Goal: Check status: Check status

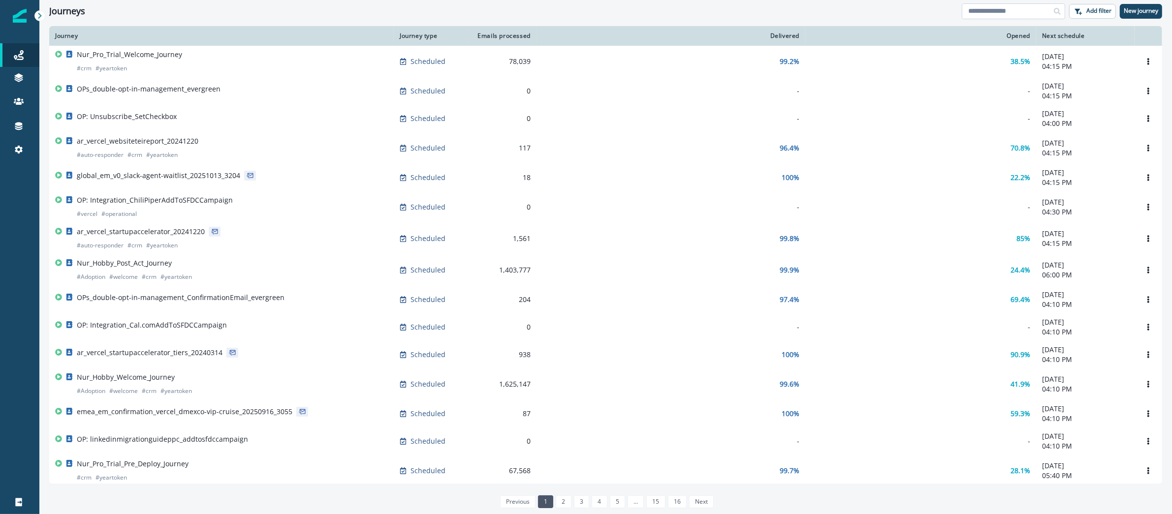
click at [1003, 11] on input at bounding box center [1013, 11] width 103 height 16
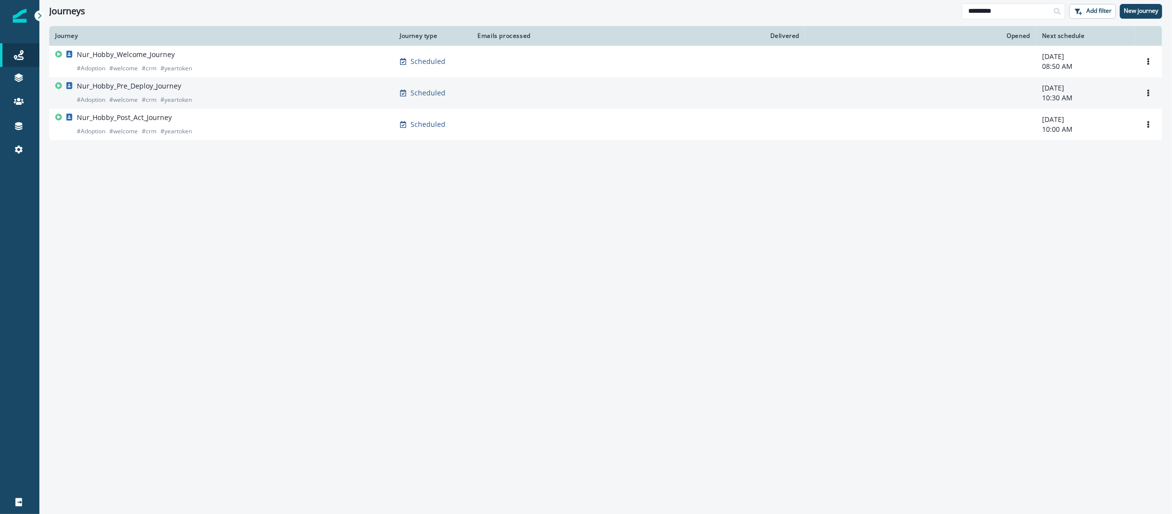
type input "*********"
click at [198, 94] on div "Nur_Hobby_Pre_Deploy_Journey # Adoption # welcome # crm # yeartoken" at bounding box center [221, 93] width 333 height 24
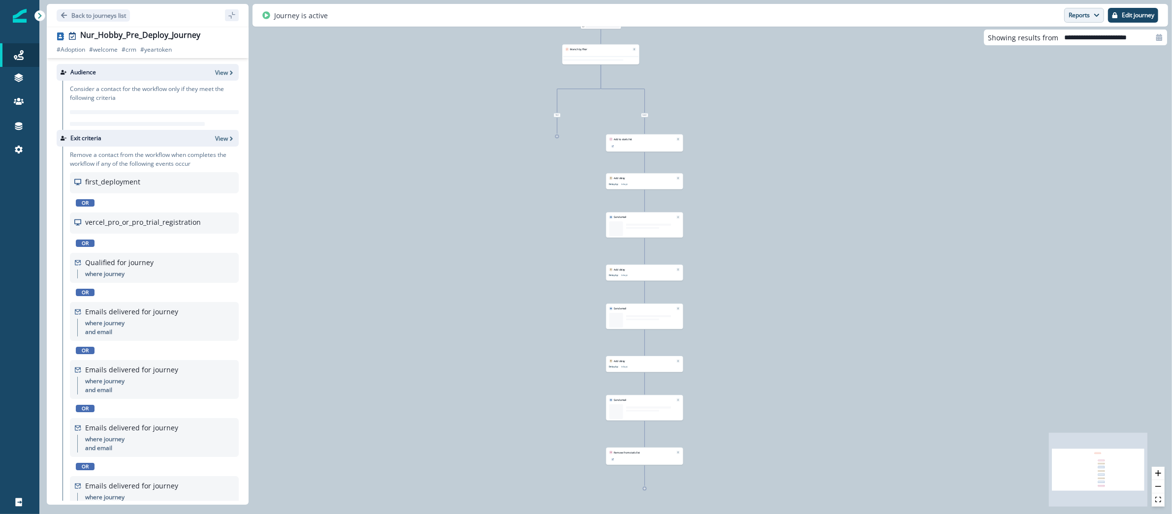
click at [1094, 13] on icon "button" at bounding box center [1097, 15] width 6 height 6
click at [1066, 43] on button "Email Report" at bounding box center [1047, 40] width 111 height 18
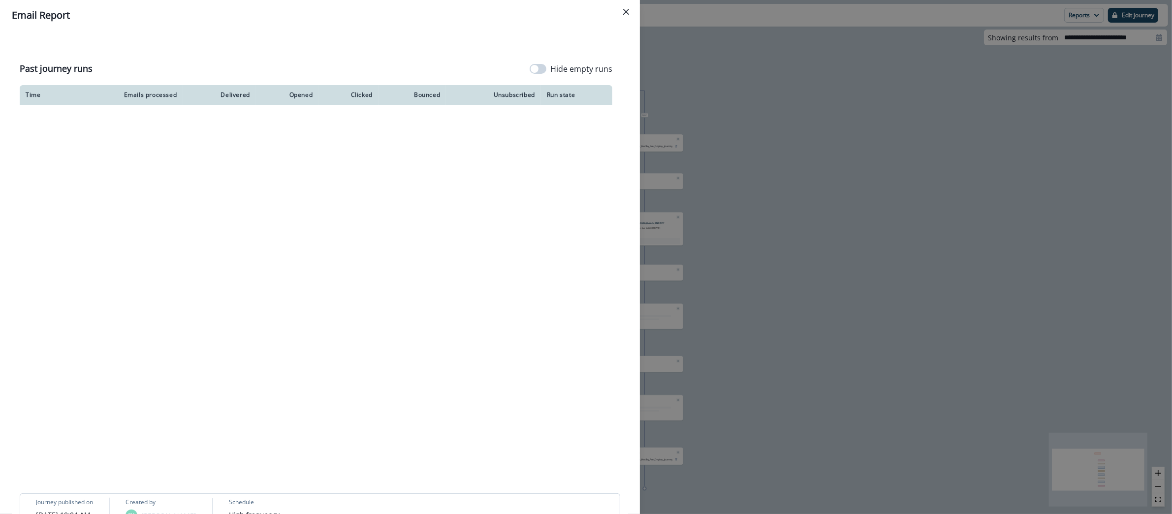
scroll to position [630, 0]
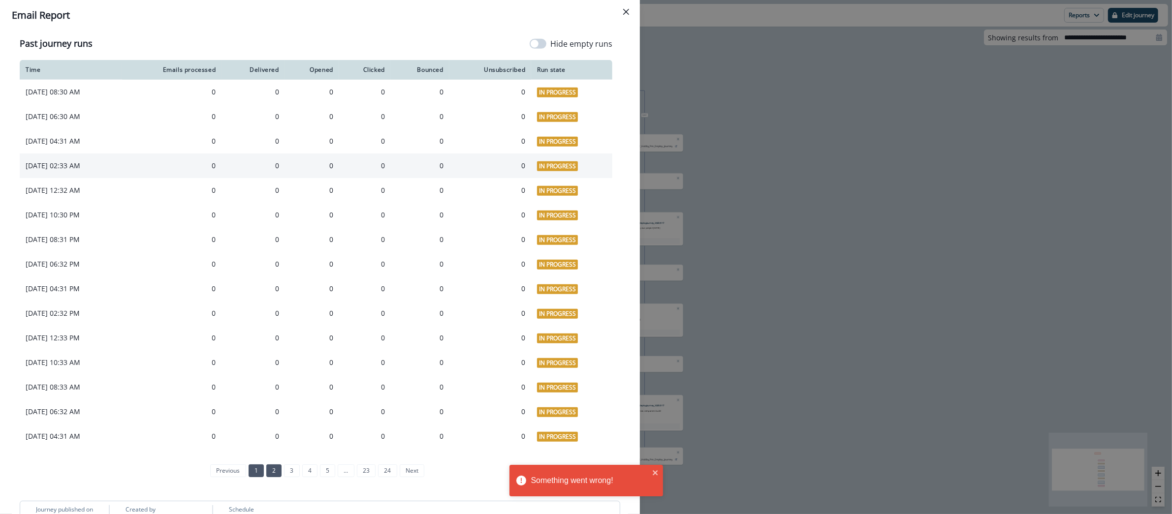
click at [266, 471] on link "2" at bounding box center [273, 471] width 15 height 13
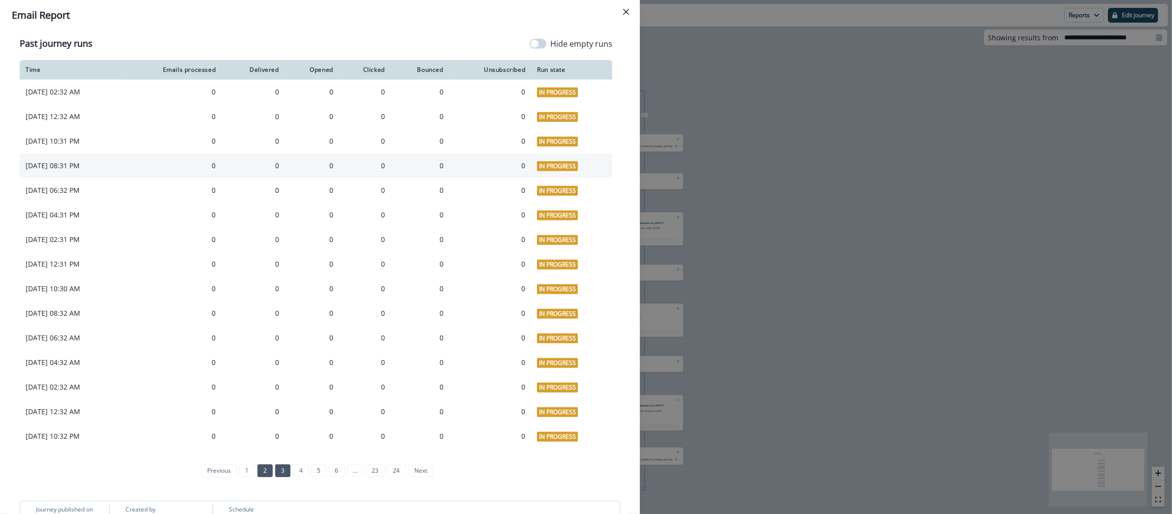
click at [276, 470] on link "3" at bounding box center [282, 471] width 15 height 13
click at [293, 471] on link "4" at bounding box center [300, 470] width 15 height 13
click at [244, 471] on link "1" at bounding box center [246, 470] width 15 height 13
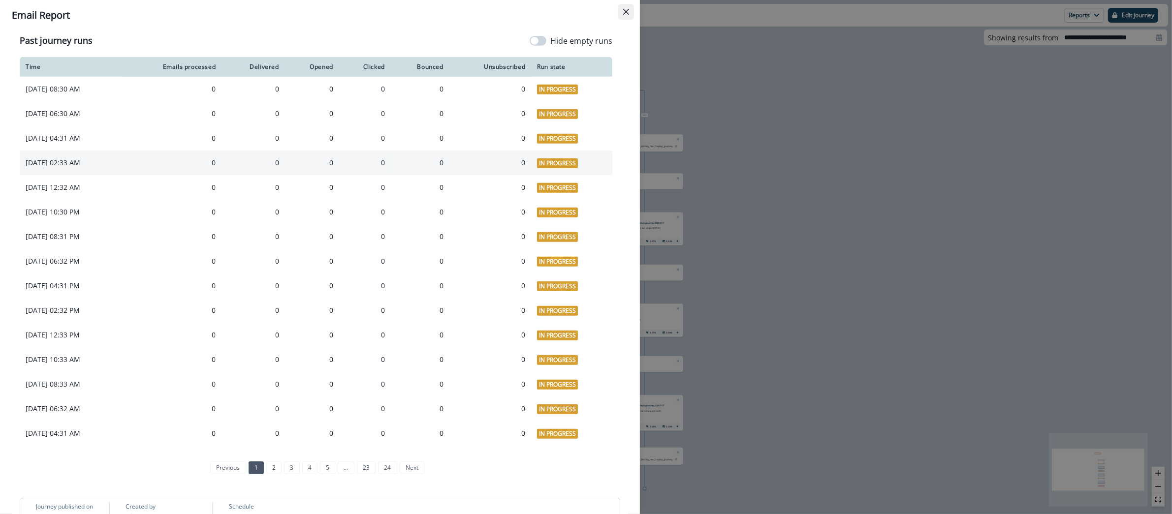
click at [627, 12] on icon "Close" at bounding box center [626, 12] width 6 height 6
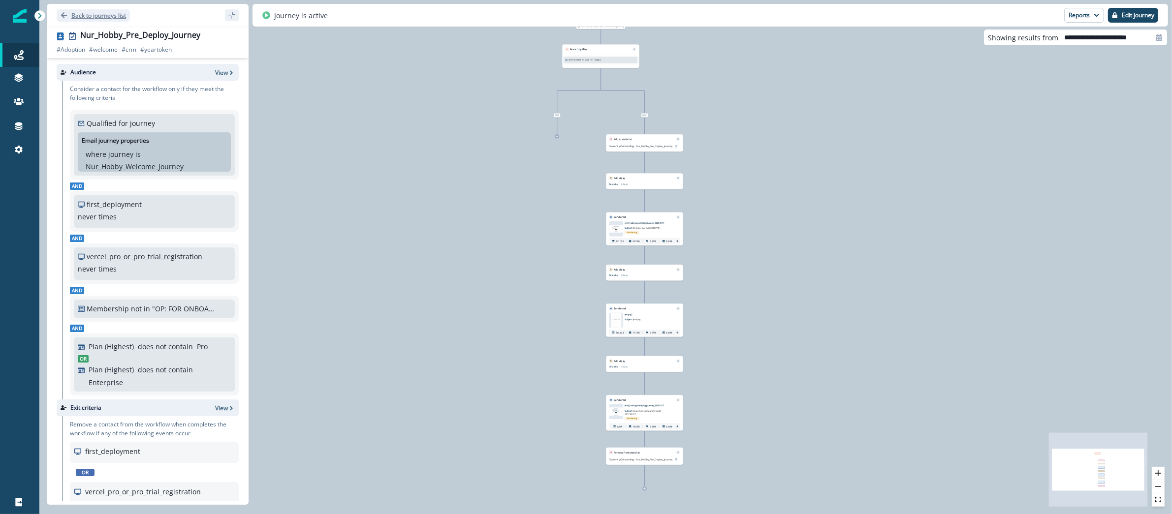
click at [112, 17] on p "Back to journeys list" at bounding box center [98, 15] width 55 height 8
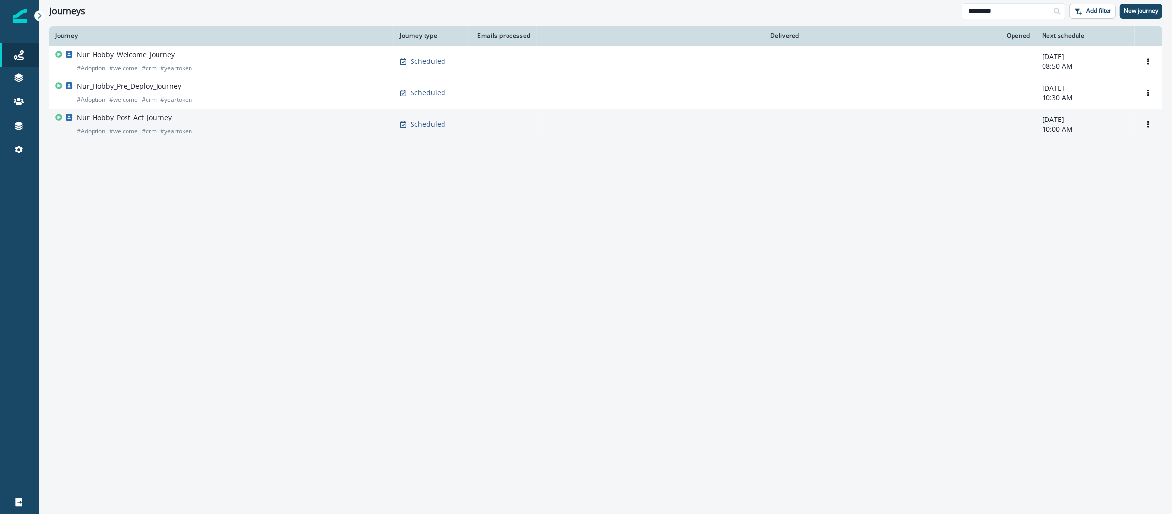
click at [222, 122] on div "Nur_Hobby_Post_Act_Journey # Adoption # welcome # crm # yeartoken" at bounding box center [221, 125] width 333 height 24
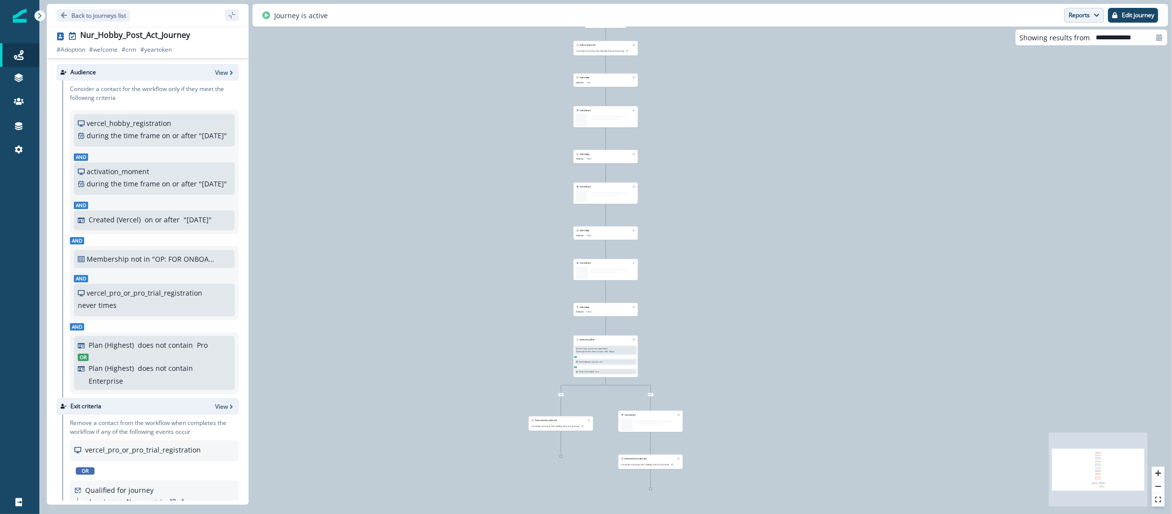
click at [1085, 12] on button "Reports" at bounding box center [1084, 15] width 40 height 15
click at [1047, 40] on p "Email Report" at bounding box center [1031, 40] width 48 height 12
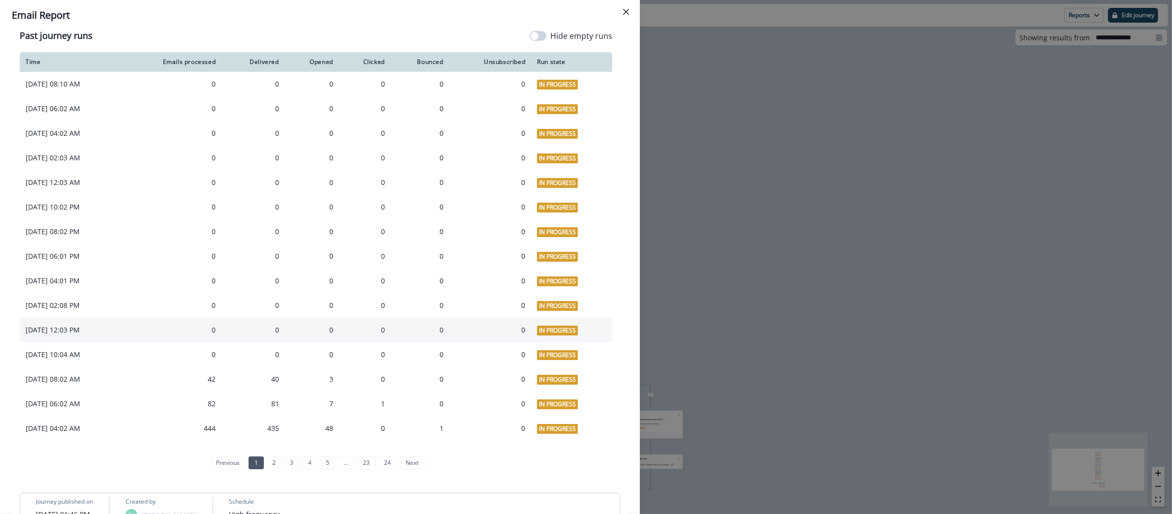
scroll to position [708, 0]
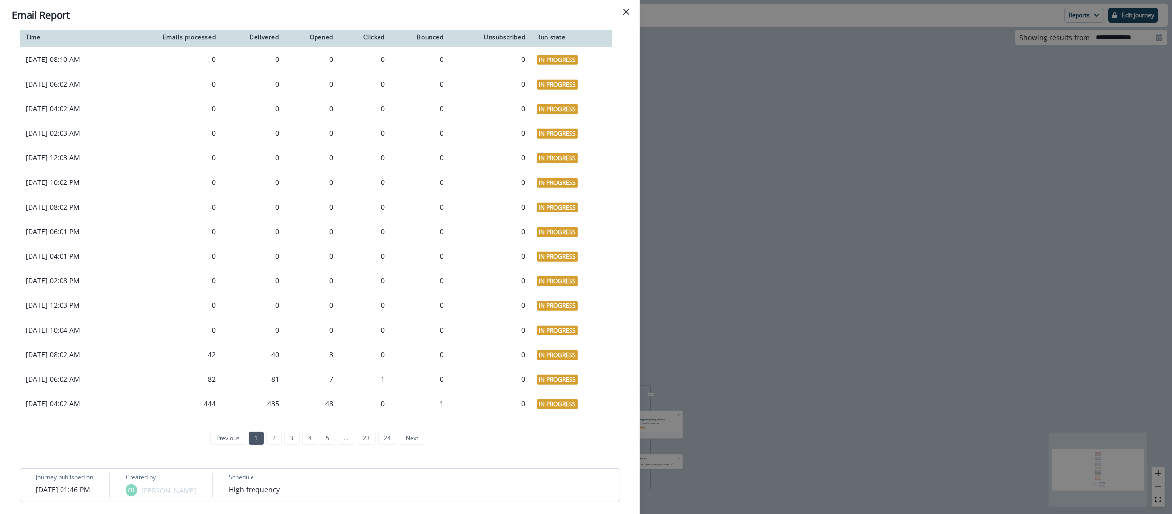
click at [735, 75] on div "**********" at bounding box center [586, 257] width 1172 height 514
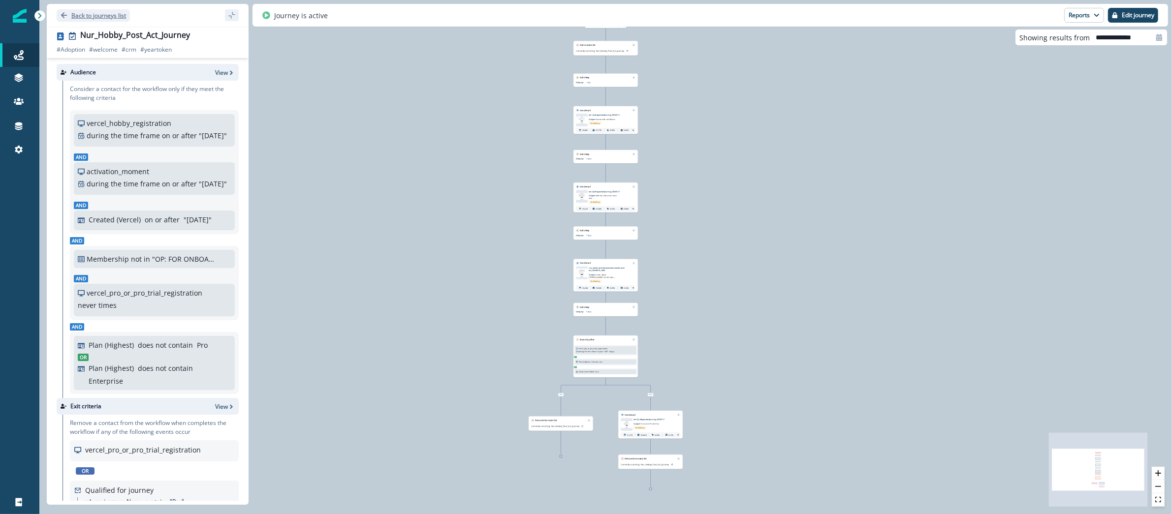
click at [105, 13] on p "Back to journeys list" at bounding box center [98, 15] width 55 height 8
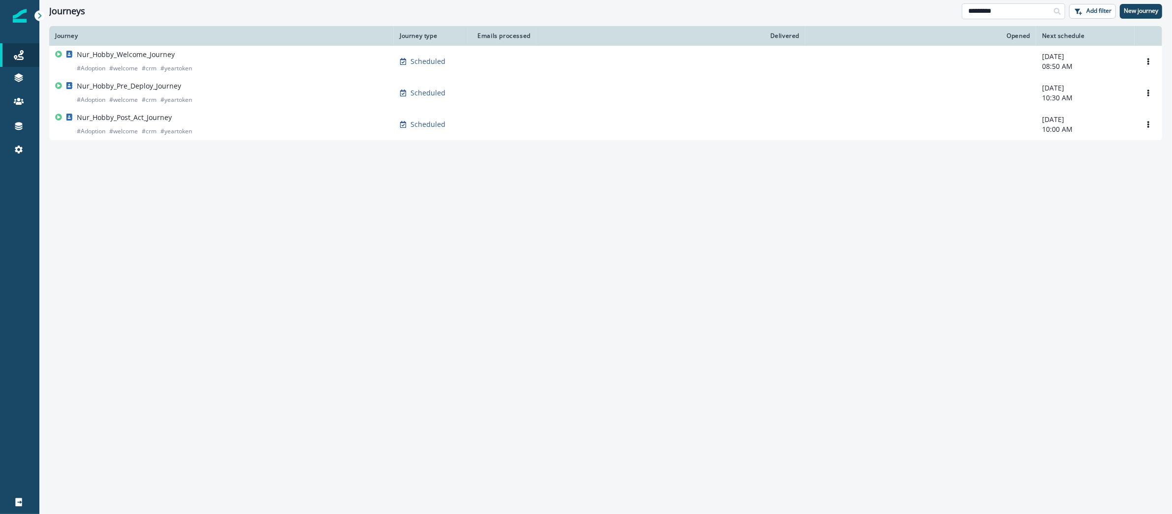
drag, startPoint x: 1002, startPoint y: 11, endPoint x: 982, endPoint y: 9, distance: 20.2
click at [982, 9] on input "*********" at bounding box center [1013, 11] width 103 height 16
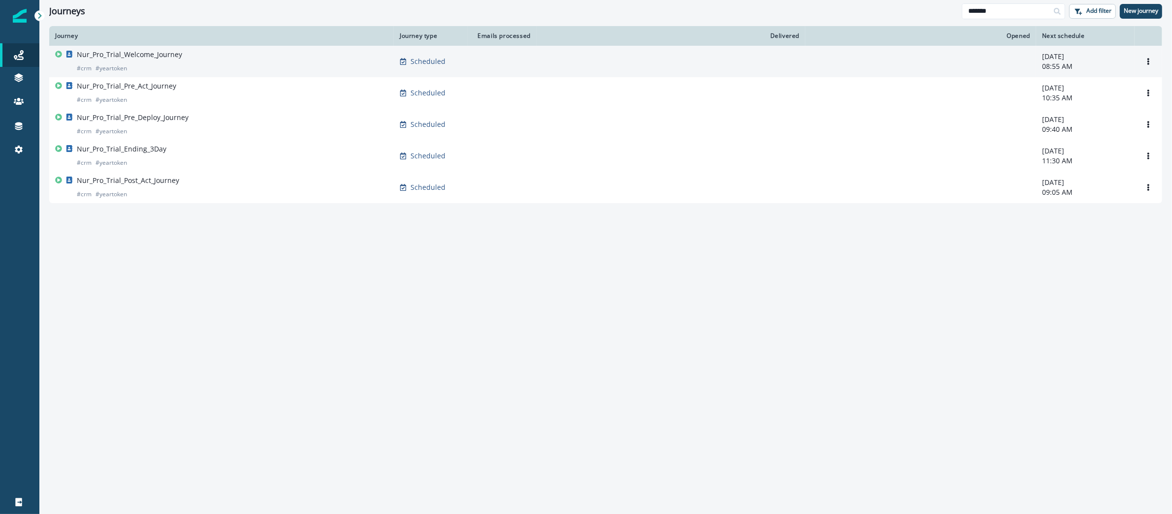
type input "*******"
click at [170, 63] on div "Nur_Pro_Trial_Welcome_Journey # crm # yeartoken" at bounding box center [129, 62] width 105 height 24
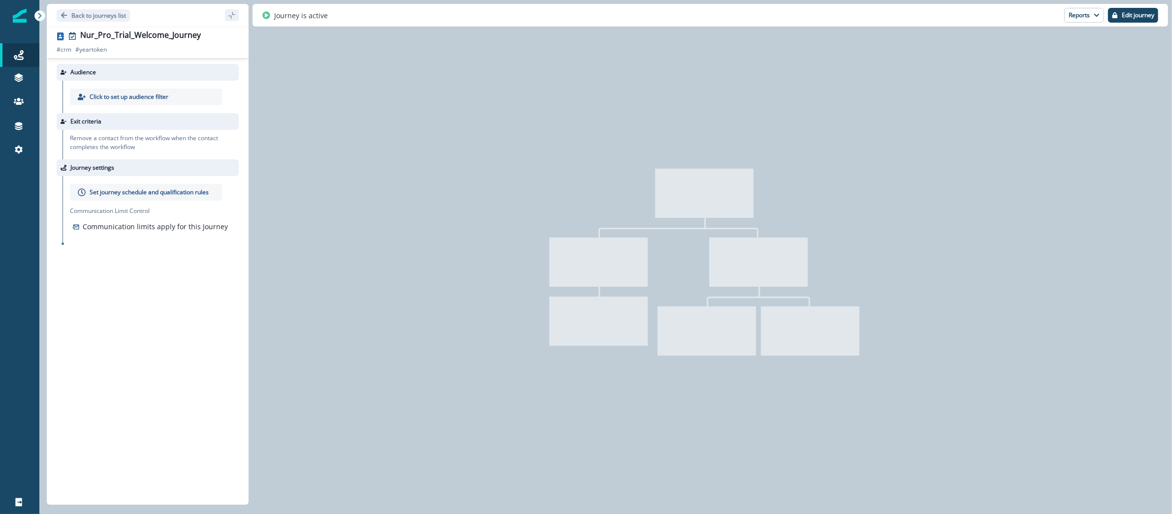
type input "**********"
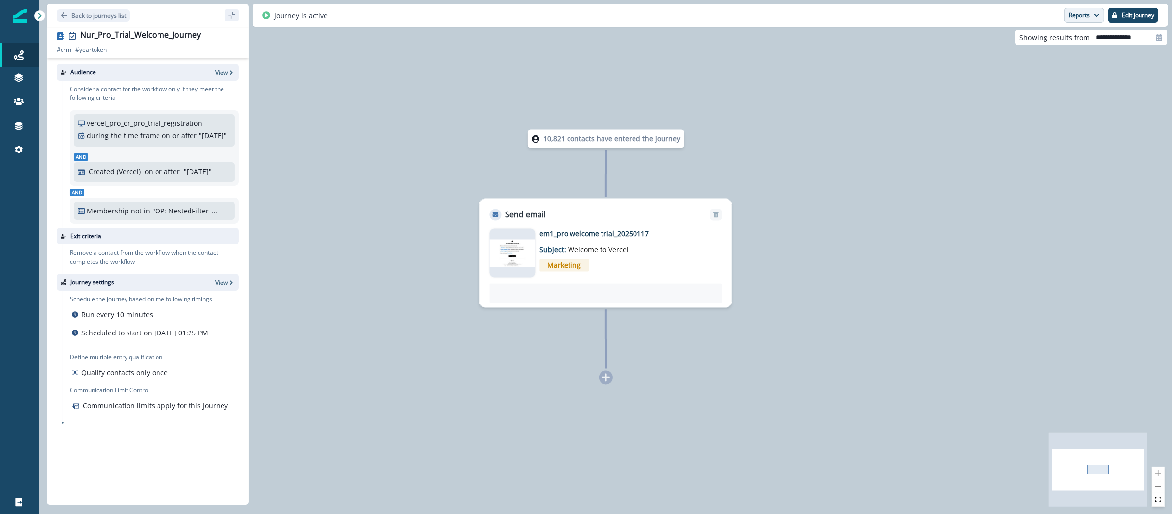
click at [1091, 18] on button "Reports" at bounding box center [1084, 15] width 40 height 15
click at [1068, 38] on button "Email Report" at bounding box center [1047, 40] width 111 height 18
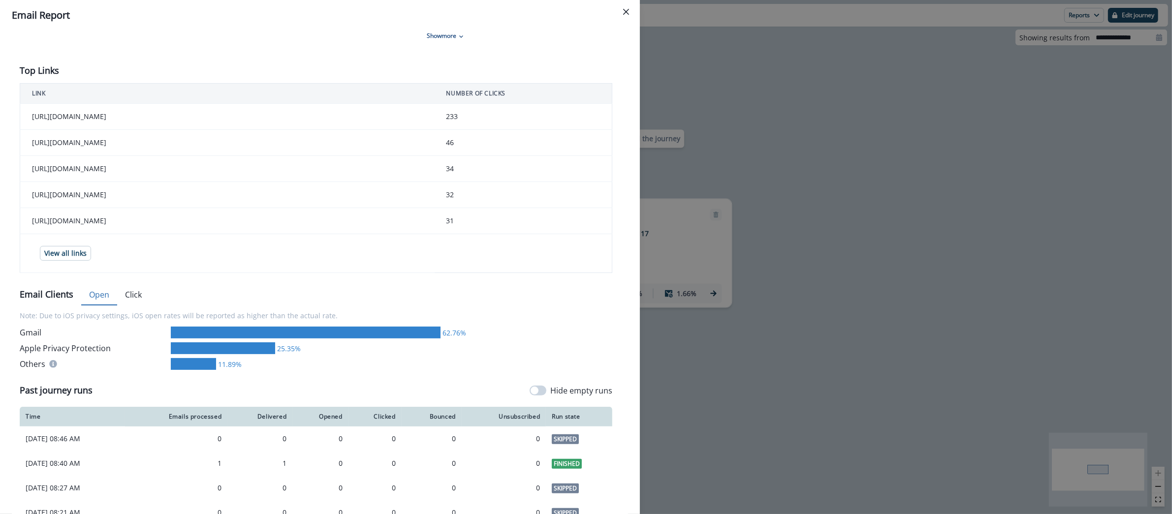
scroll to position [668, 0]
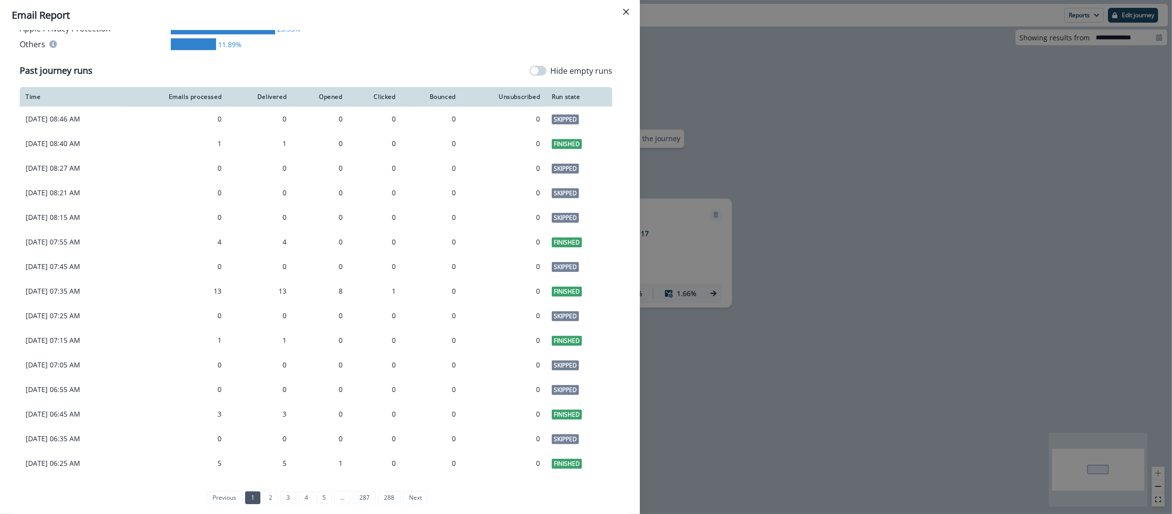
drag, startPoint x: 769, startPoint y: 105, endPoint x: 713, endPoint y: 96, distance: 56.9
click at [769, 105] on div "**********" at bounding box center [586, 257] width 1172 height 514
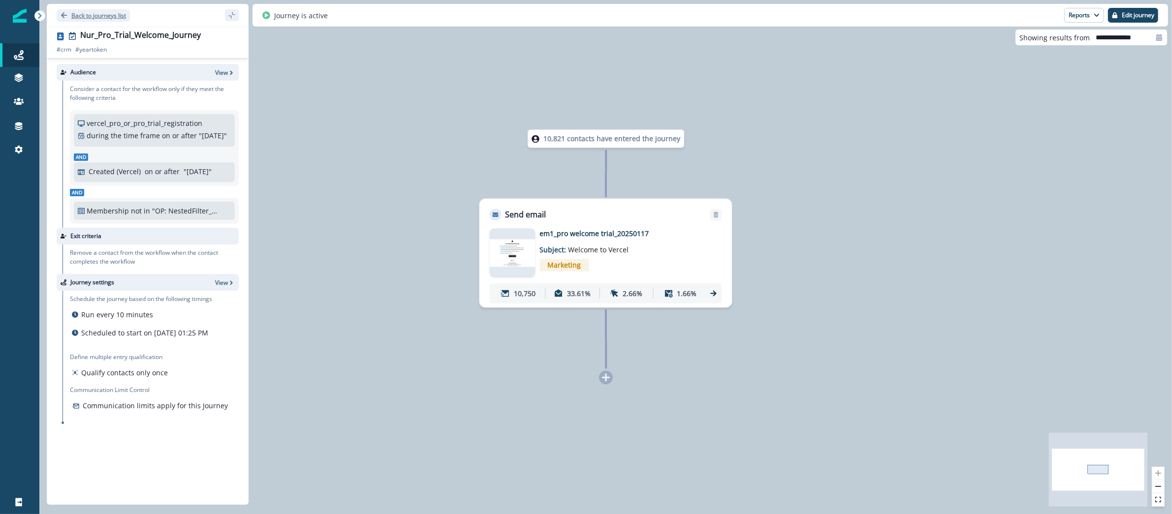
click at [103, 14] on p "Back to journeys list" at bounding box center [98, 15] width 55 height 8
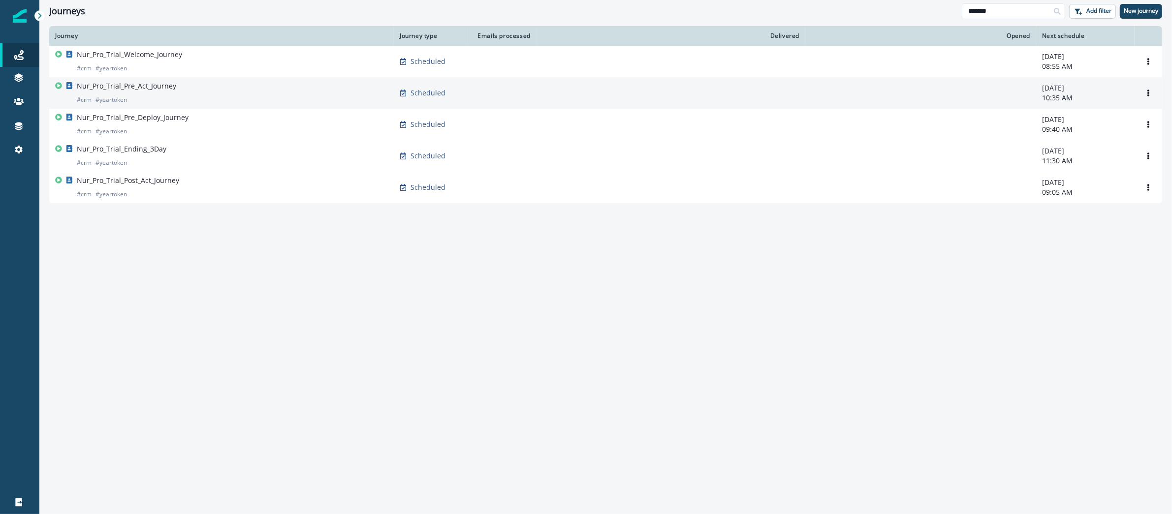
click at [193, 84] on div "Nur_Pro_Trial_Pre_Act_Journey # crm # yeartoken" at bounding box center [221, 93] width 333 height 24
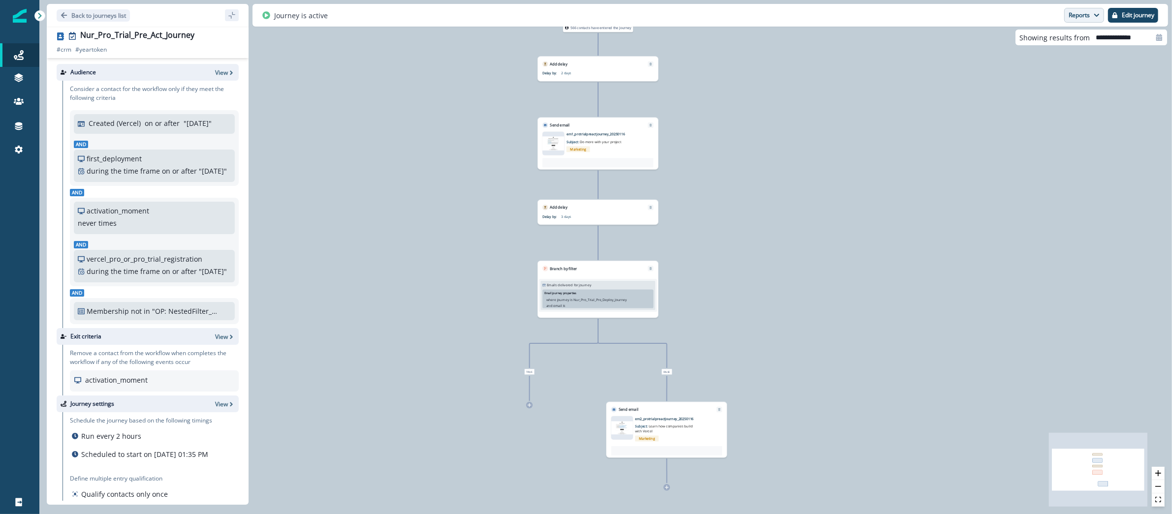
click at [1078, 16] on button "Reports" at bounding box center [1084, 15] width 40 height 15
click at [1066, 41] on button "Email Report" at bounding box center [1047, 40] width 111 height 18
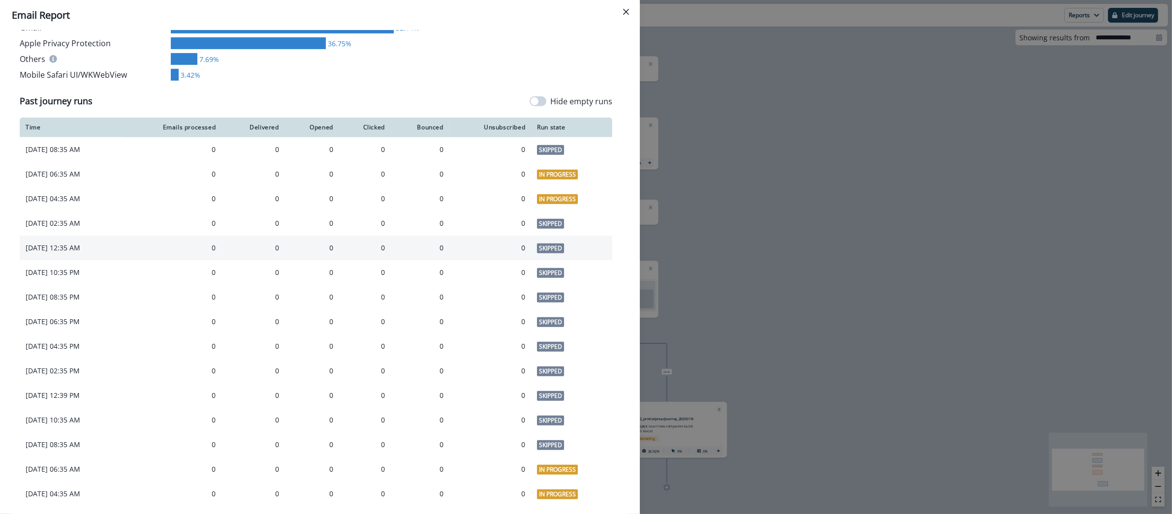
scroll to position [740, 0]
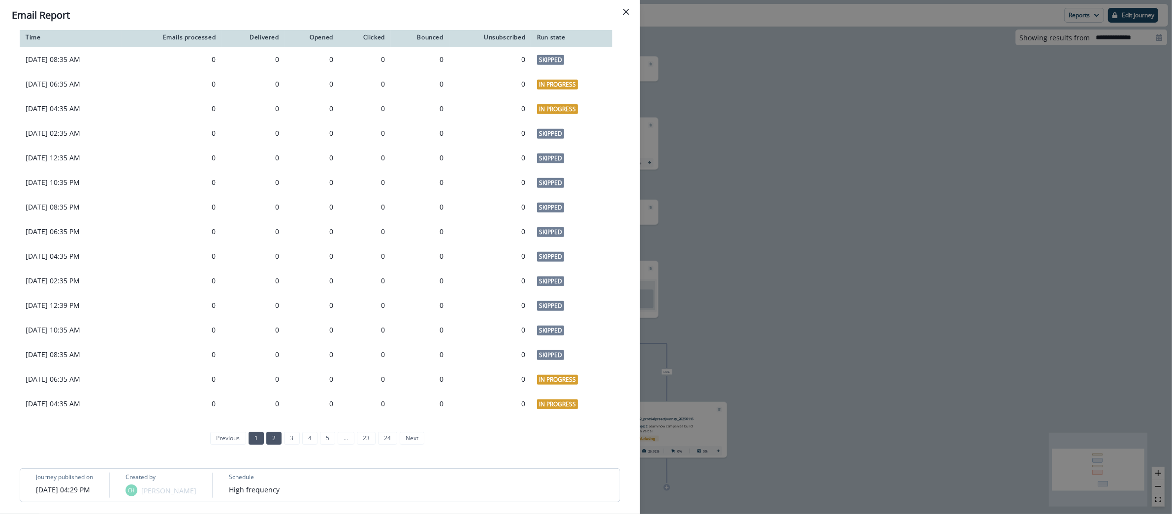
click at [266, 437] on link "2" at bounding box center [273, 438] width 15 height 13
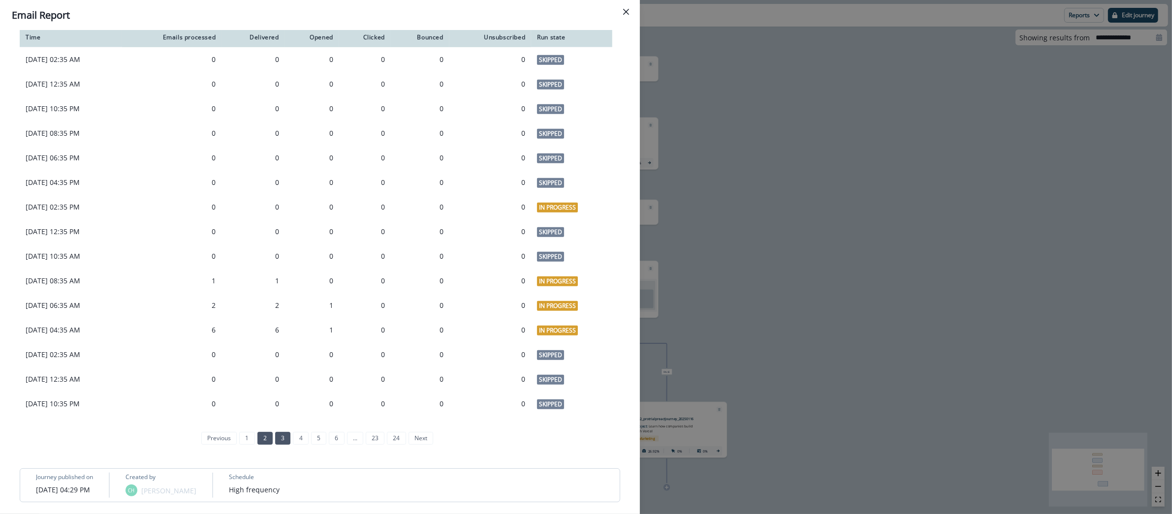
click at [275, 441] on link "3" at bounding box center [282, 438] width 15 height 13
click at [296, 437] on link "4" at bounding box center [300, 438] width 15 height 13
click at [312, 441] on link "5" at bounding box center [318, 438] width 15 height 13
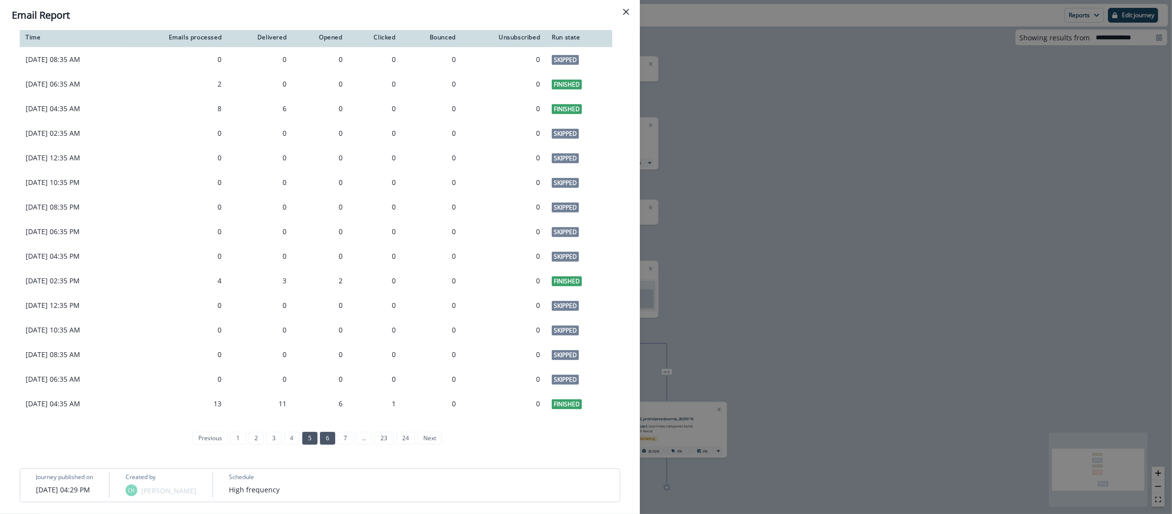
click at [327, 438] on link "6" at bounding box center [327, 438] width 15 height 13
click at [819, 111] on div "**********" at bounding box center [586, 257] width 1172 height 514
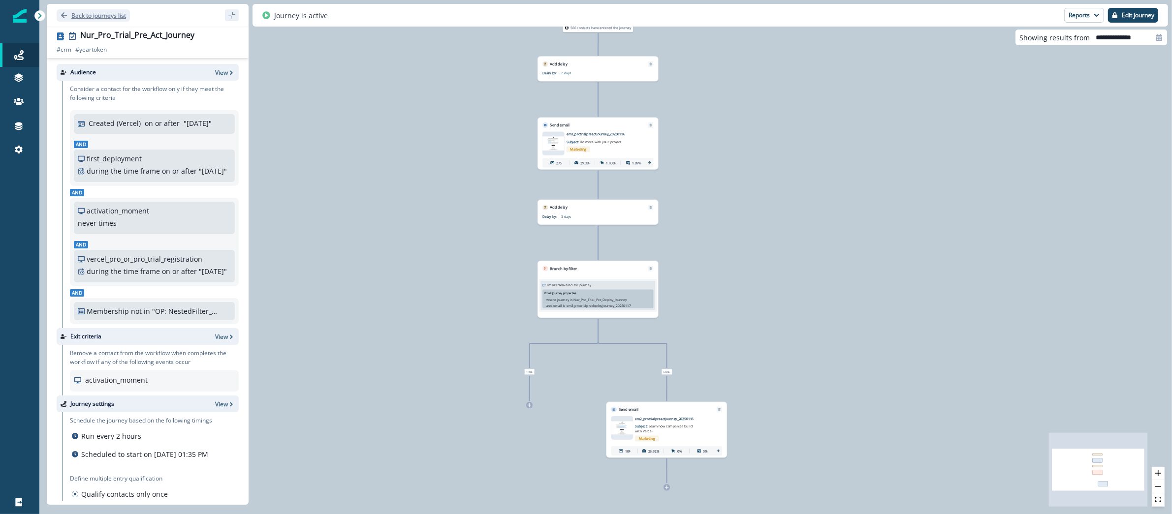
click at [117, 17] on p "Back to journeys list" at bounding box center [98, 15] width 55 height 8
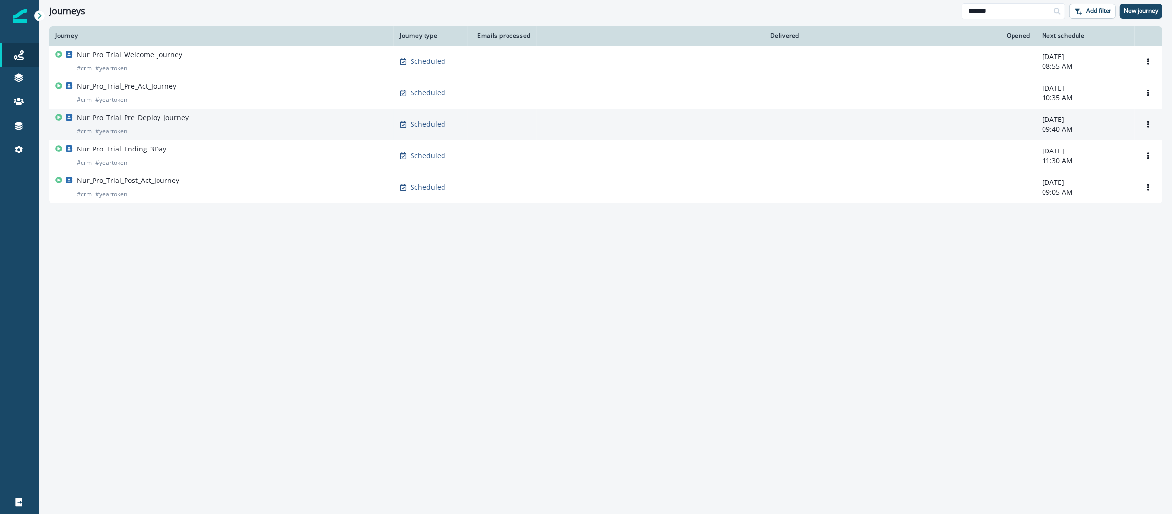
click at [200, 120] on div "Nur_Pro_Trial_Pre_Deploy_Journey # crm # yeartoken" at bounding box center [221, 125] width 333 height 24
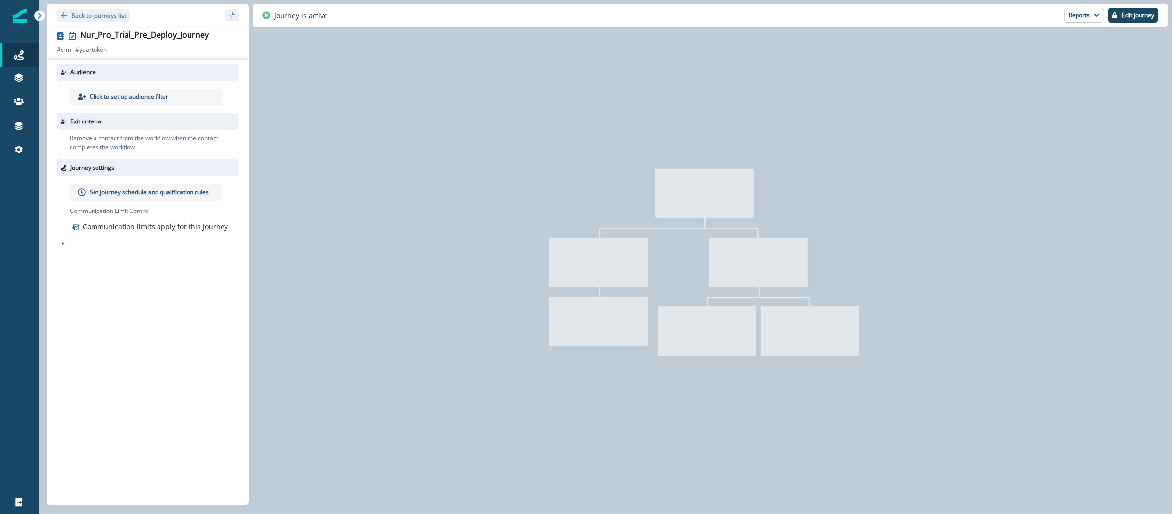
type input "**********"
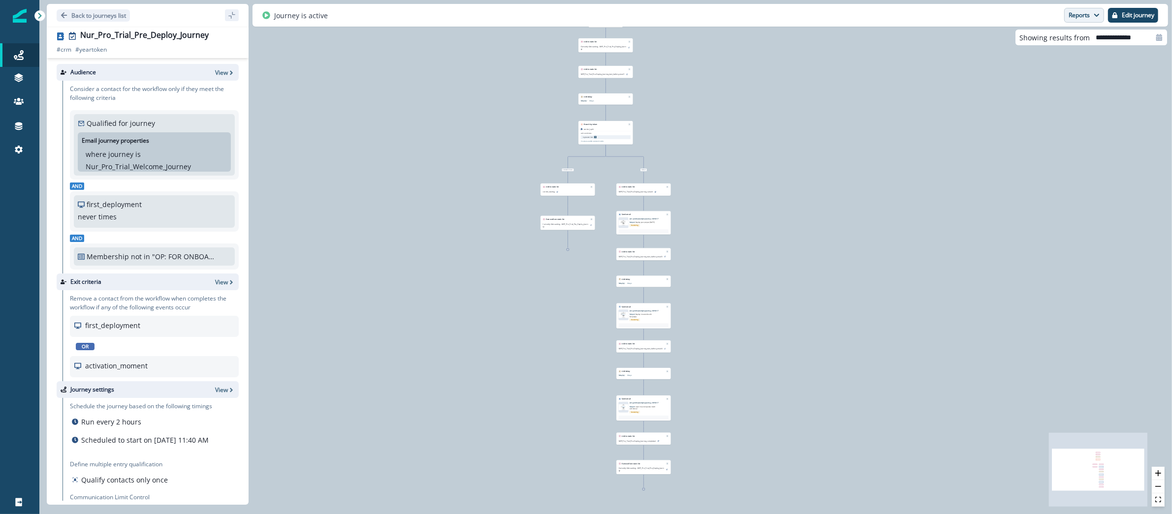
click at [1069, 11] on button "Reports" at bounding box center [1084, 15] width 40 height 15
click at [1058, 41] on button "Email Report" at bounding box center [1047, 40] width 111 height 18
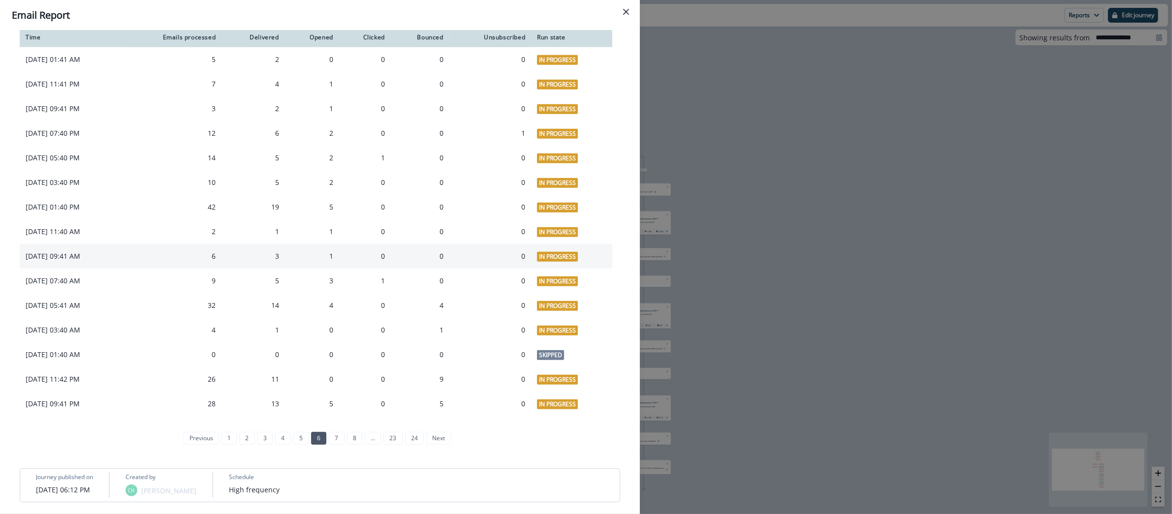
scroll to position [795, 0]
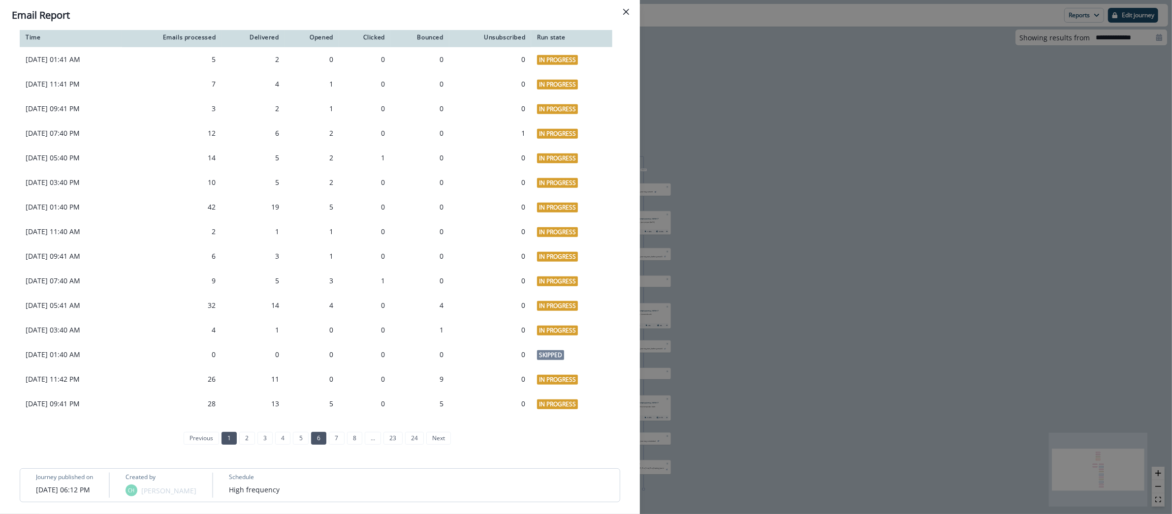
click at [223, 441] on link "1" at bounding box center [228, 438] width 15 height 13
click at [267, 442] on link "2" at bounding box center [273, 438] width 15 height 13
click at [275, 441] on link "3" at bounding box center [282, 438] width 15 height 13
click at [902, 67] on div "**********" at bounding box center [586, 257] width 1172 height 514
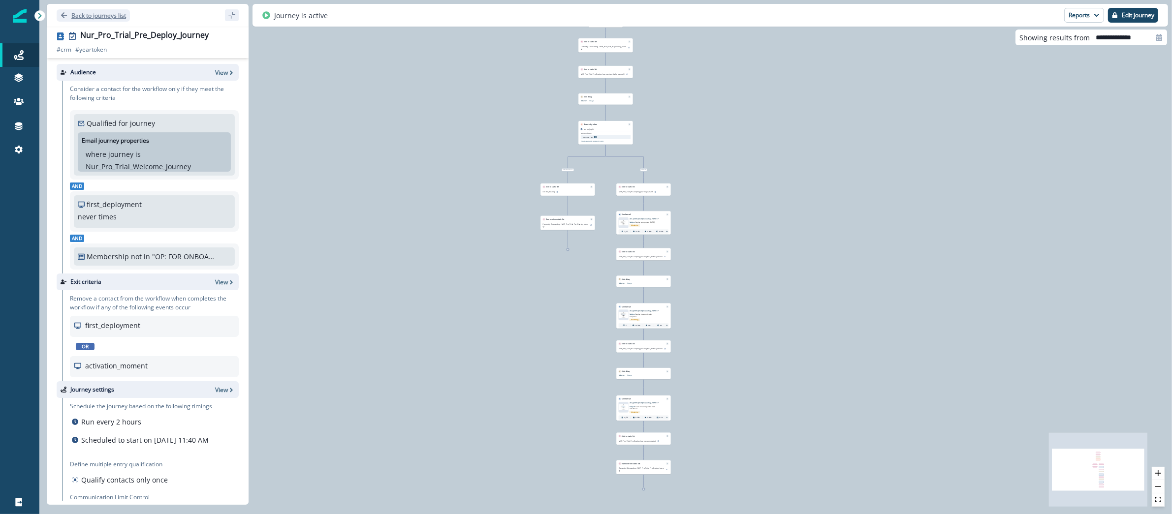
click at [103, 17] on p "Back to journeys list" at bounding box center [98, 15] width 55 height 8
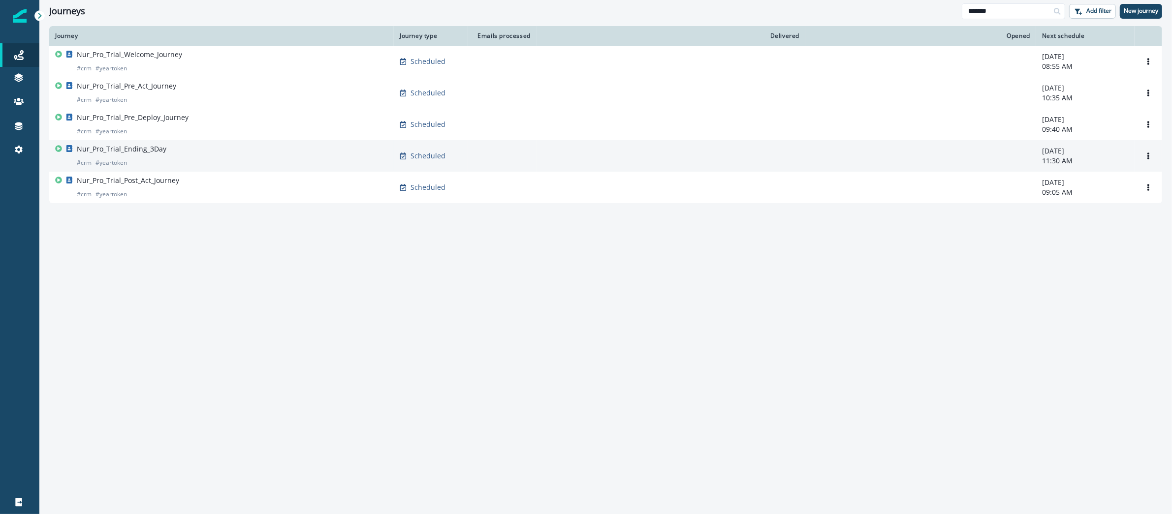
click at [184, 166] on div "Nur_Pro_Trial_Ending_3Day # crm # yeartoken" at bounding box center [221, 156] width 333 height 24
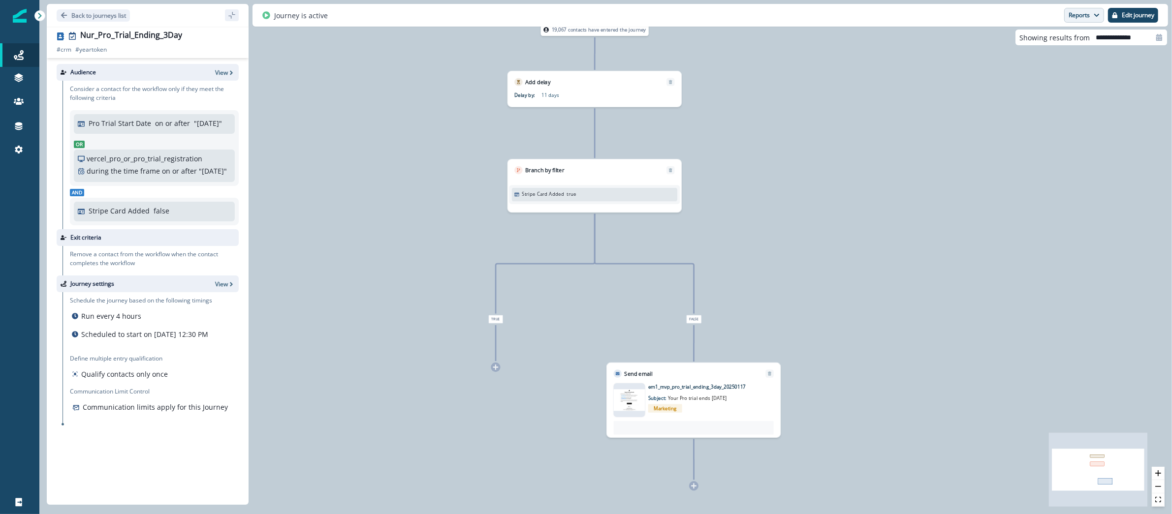
click at [1078, 15] on button "Reports" at bounding box center [1084, 15] width 40 height 15
click at [1051, 44] on p "Email Report" at bounding box center [1031, 40] width 48 height 12
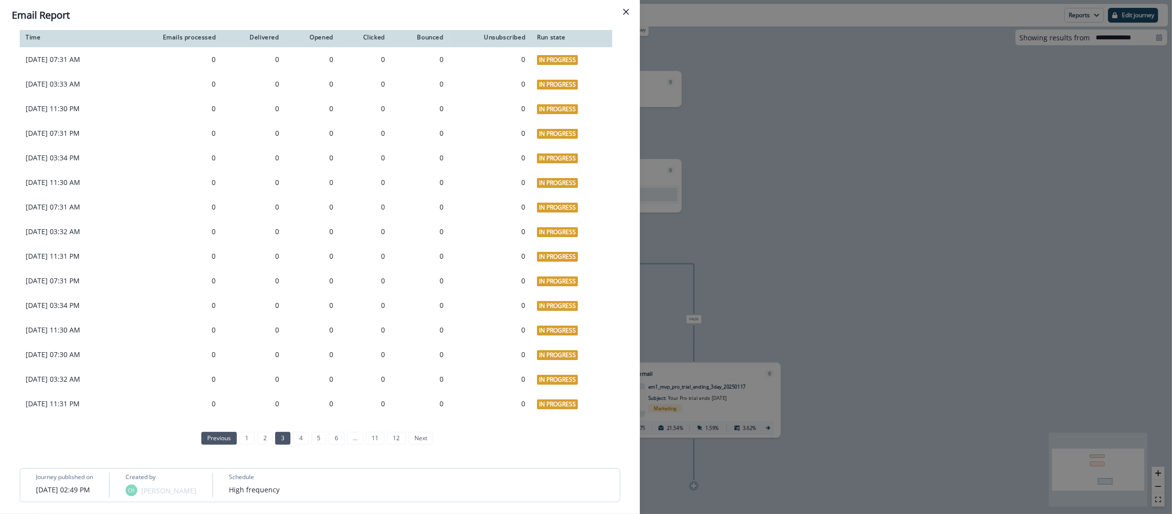
click at [239, 442] on link "1" at bounding box center [246, 438] width 15 height 13
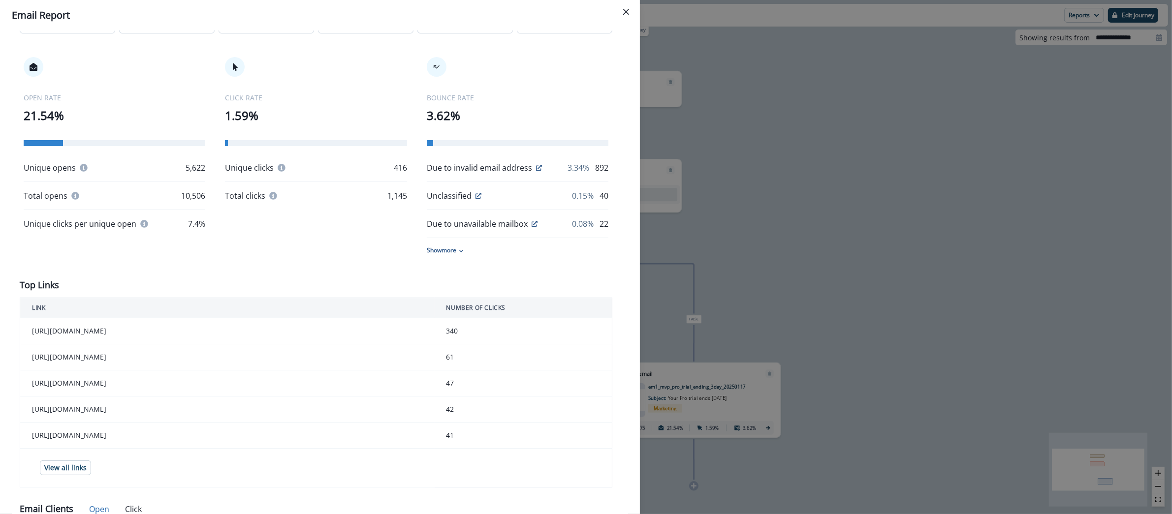
scroll to position [750, 0]
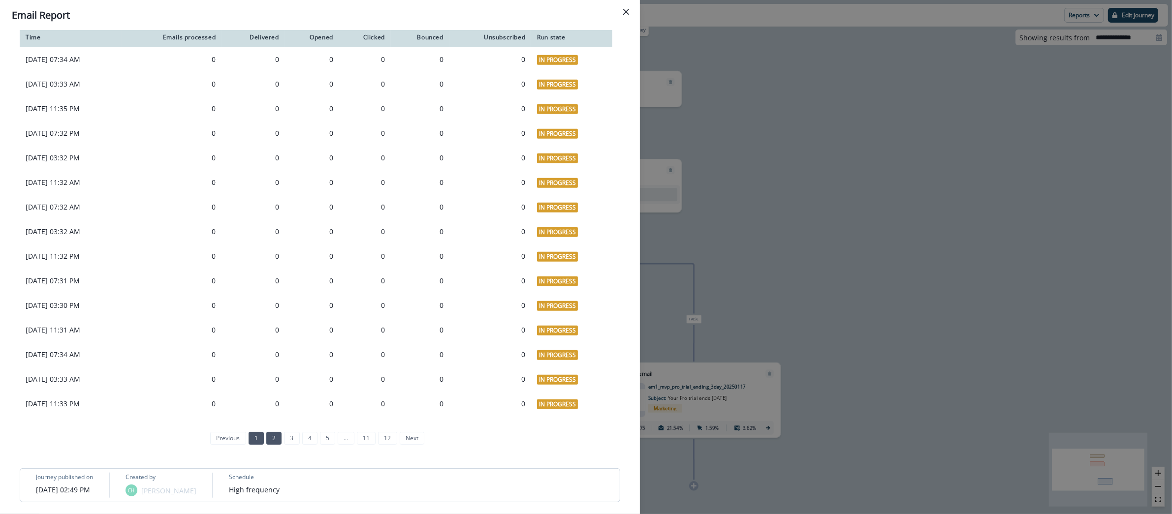
click at [266, 440] on link "2" at bounding box center [273, 438] width 15 height 13
click at [293, 438] on link "4" at bounding box center [300, 438] width 15 height 13
click at [319, 440] on link "5" at bounding box center [318, 438] width 15 height 13
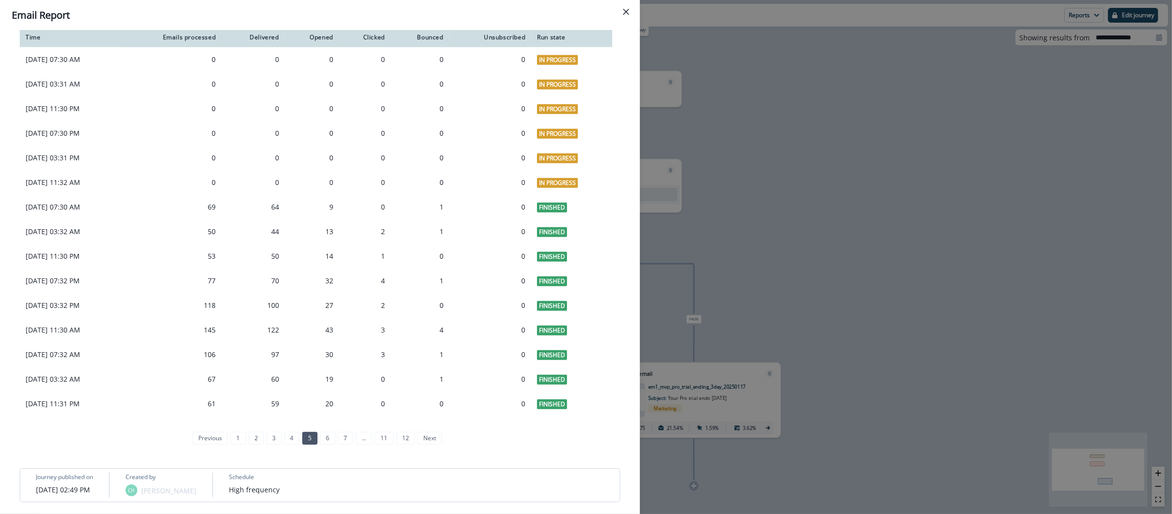
click at [736, 156] on div "**********" at bounding box center [586, 257] width 1172 height 514
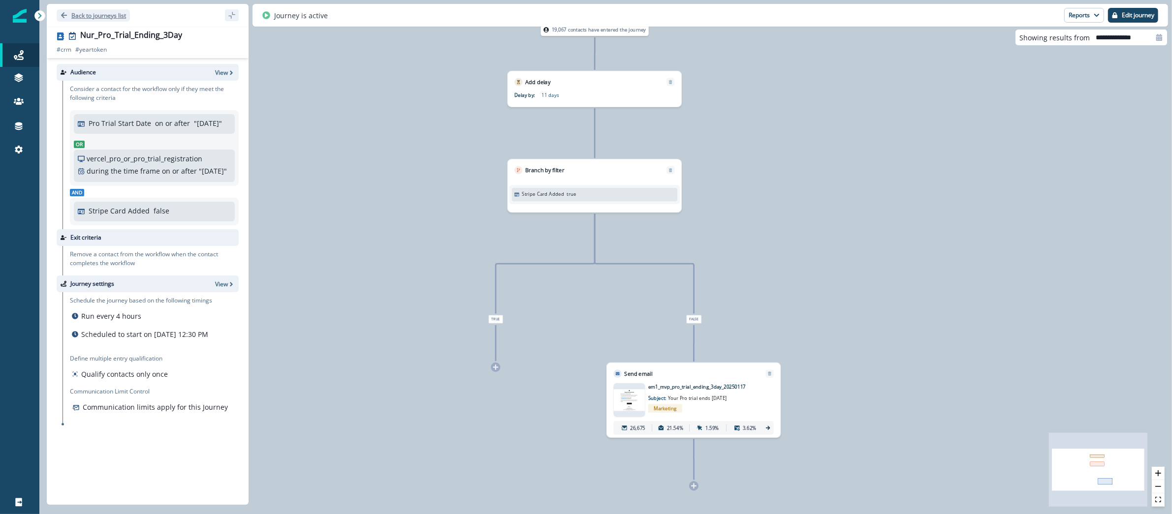
click at [124, 17] on p "Back to journeys list" at bounding box center [98, 15] width 55 height 8
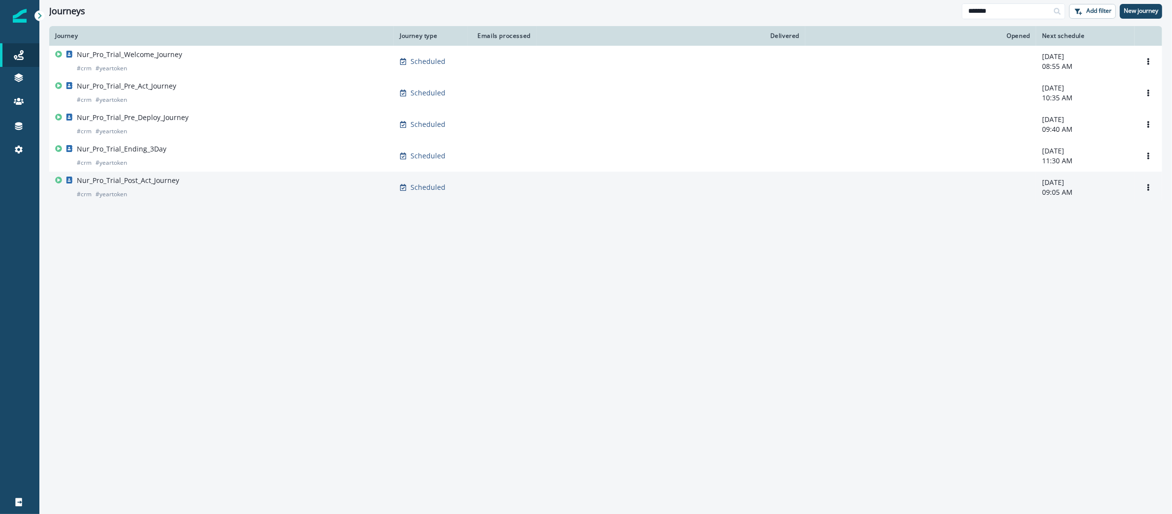
click at [254, 182] on div "Nur_Pro_Trial_Post_Act_Journey # crm # yeartoken" at bounding box center [221, 188] width 333 height 24
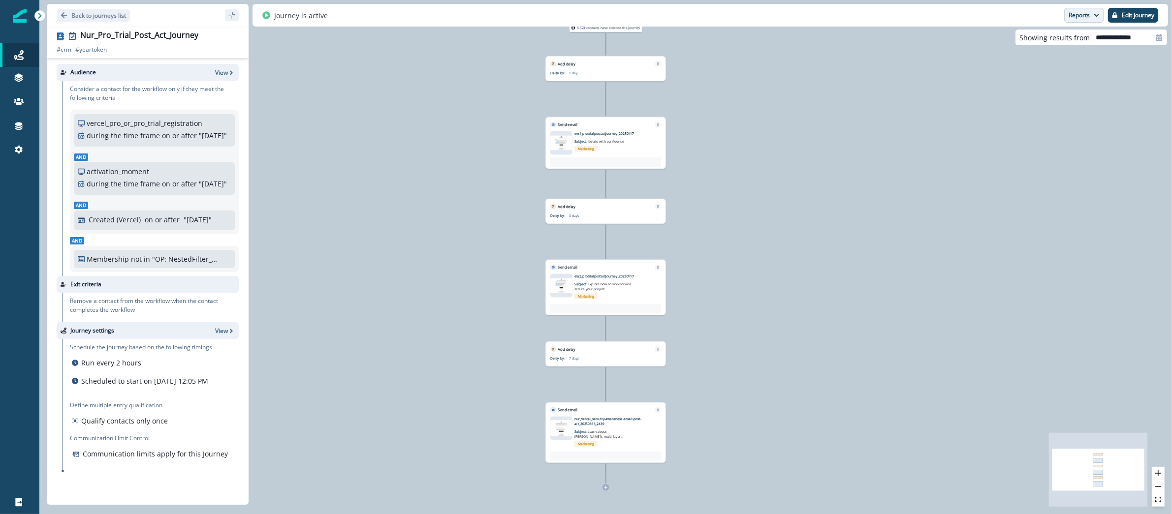
click at [1074, 14] on button "Reports" at bounding box center [1084, 15] width 40 height 15
click at [1051, 37] on p "Email Report" at bounding box center [1031, 40] width 48 height 12
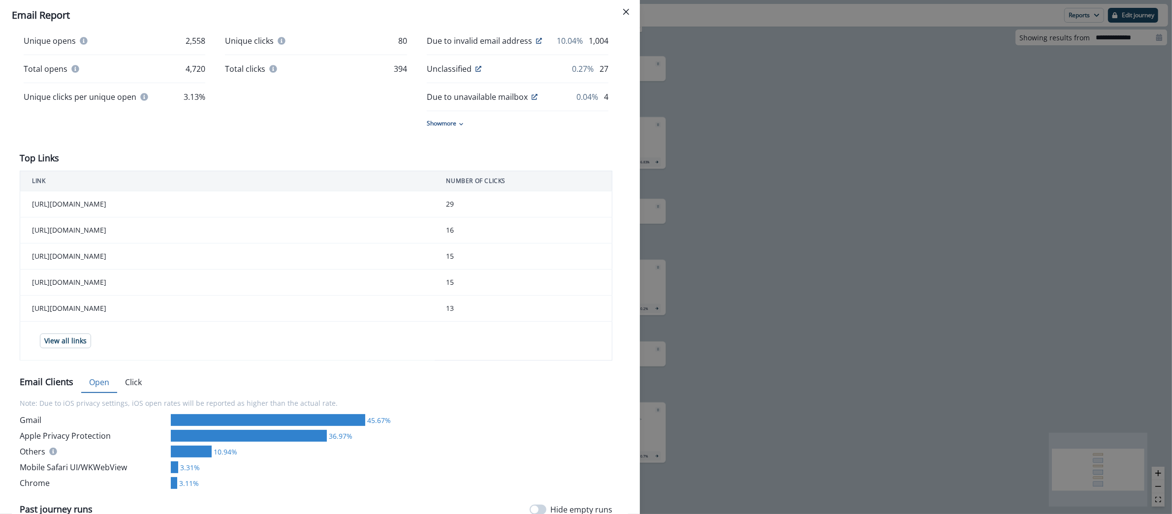
scroll to position [800, 0]
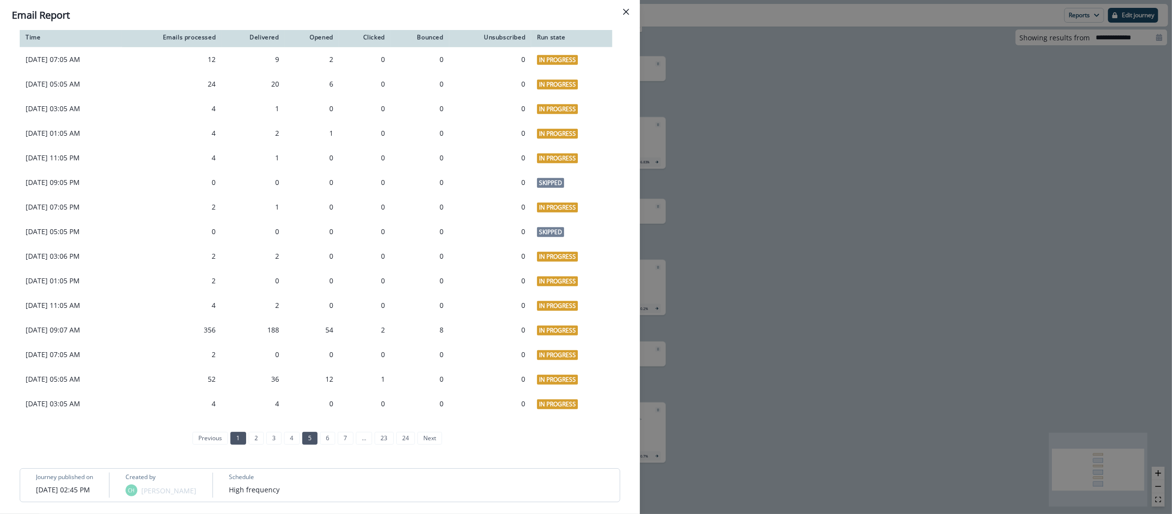
click at [233, 436] on link "1" at bounding box center [237, 438] width 15 height 13
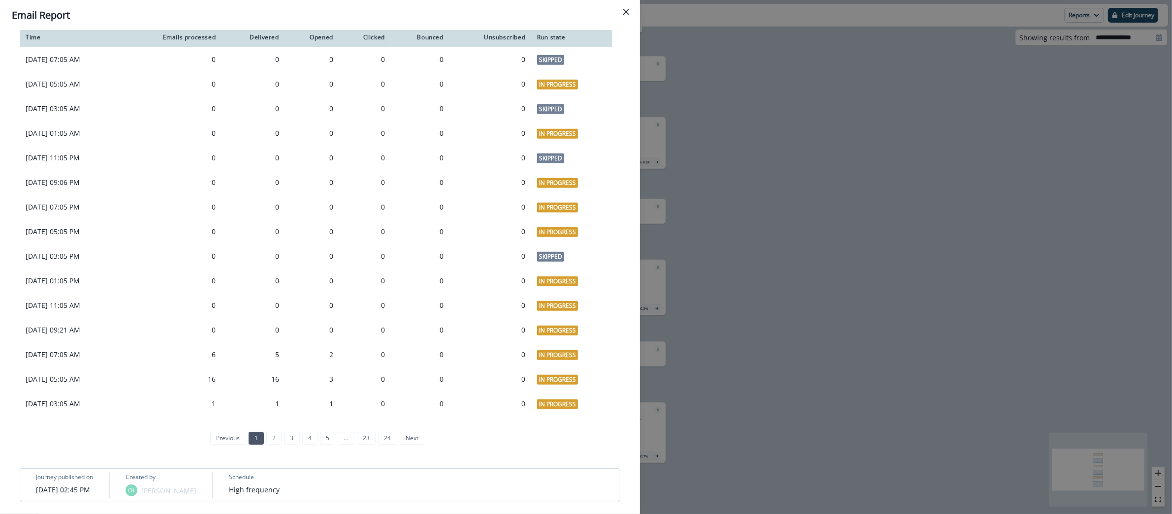
click at [770, 110] on div "**********" at bounding box center [586, 257] width 1172 height 514
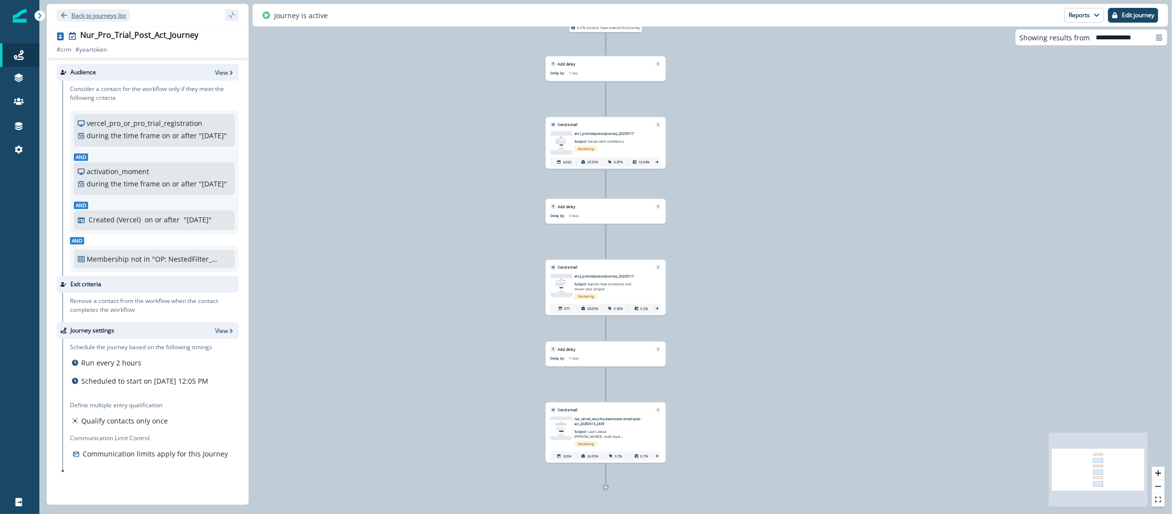
click at [88, 15] on p "Back to journeys list" at bounding box center [98, 15] width 55 height 8
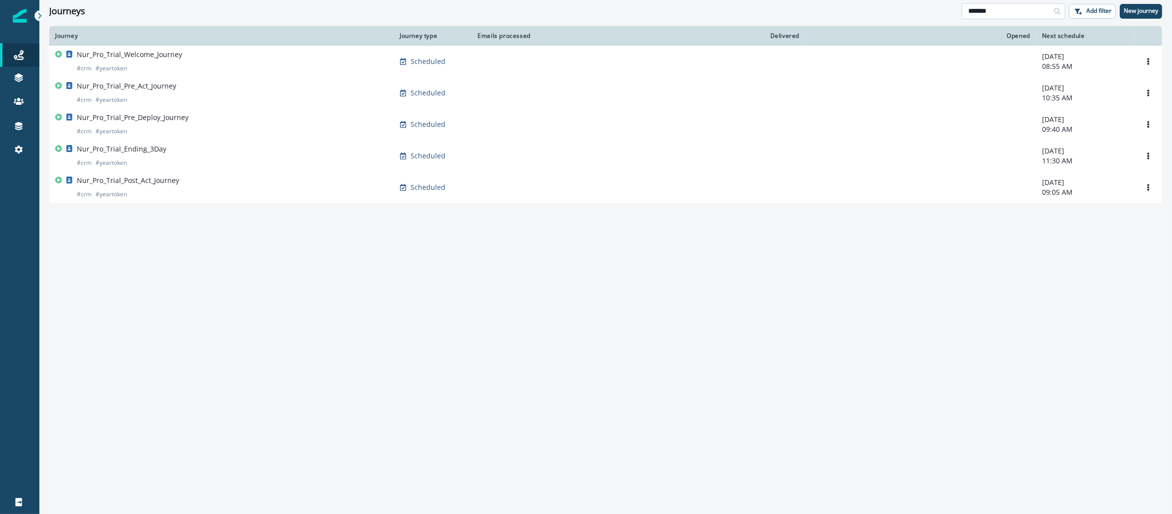
click at [1001, 15] on input "*******" at bounding box center [1013, 11] width 103 height 16
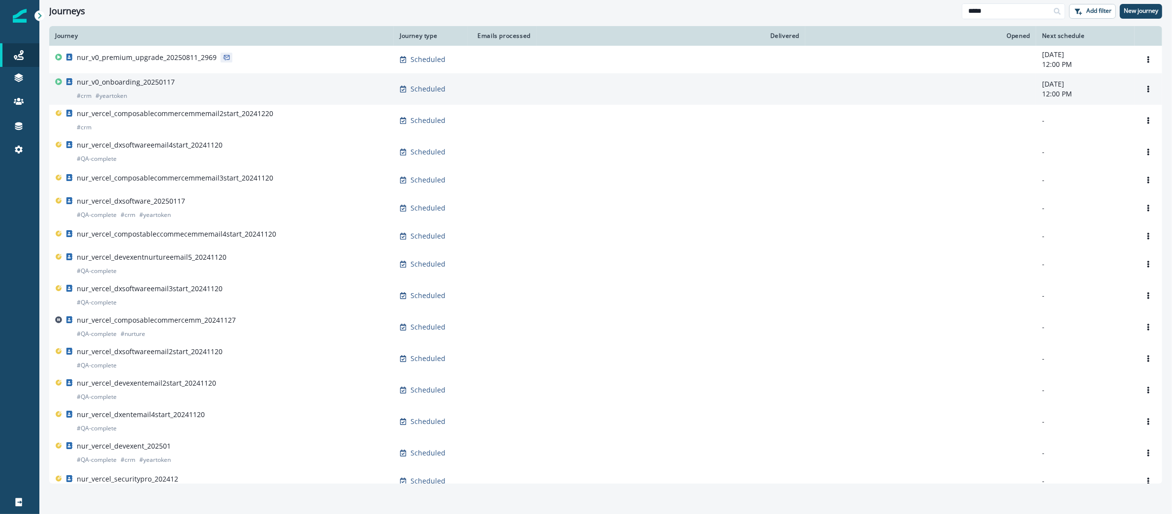
type input "*****"
click at [254, 96] on div "nur_v0_onboarding_20250117 # crm # yeartoken" at bounding box center [221, 89] width 333 height 24
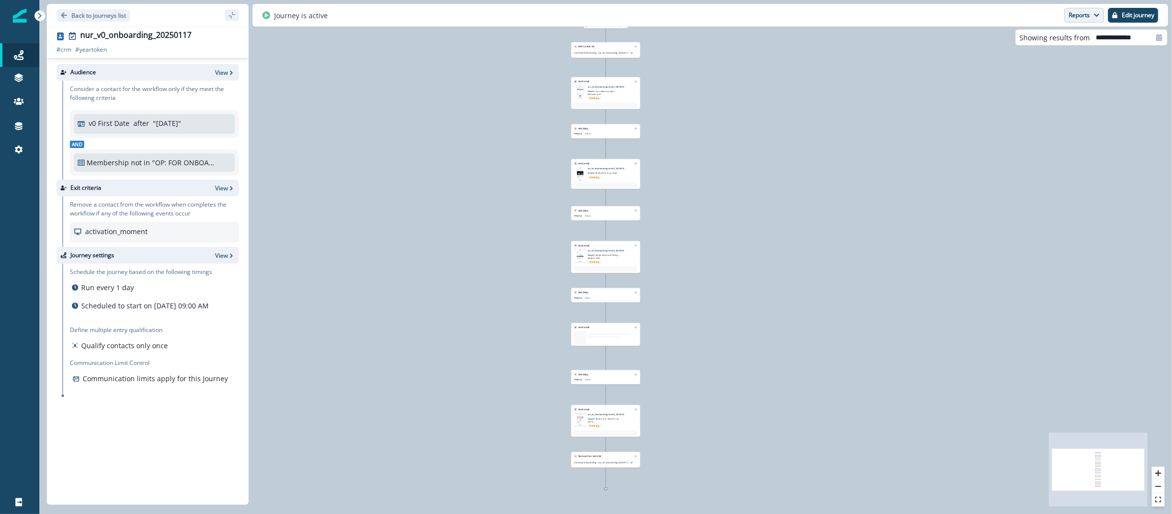
click at [1080, 14] on button "Reports" at bounding box center [1084, 15] width 40 height 15
click at [1050, 32] on button "Email Report" at bounding box center [1047, 40] width 111 height 18
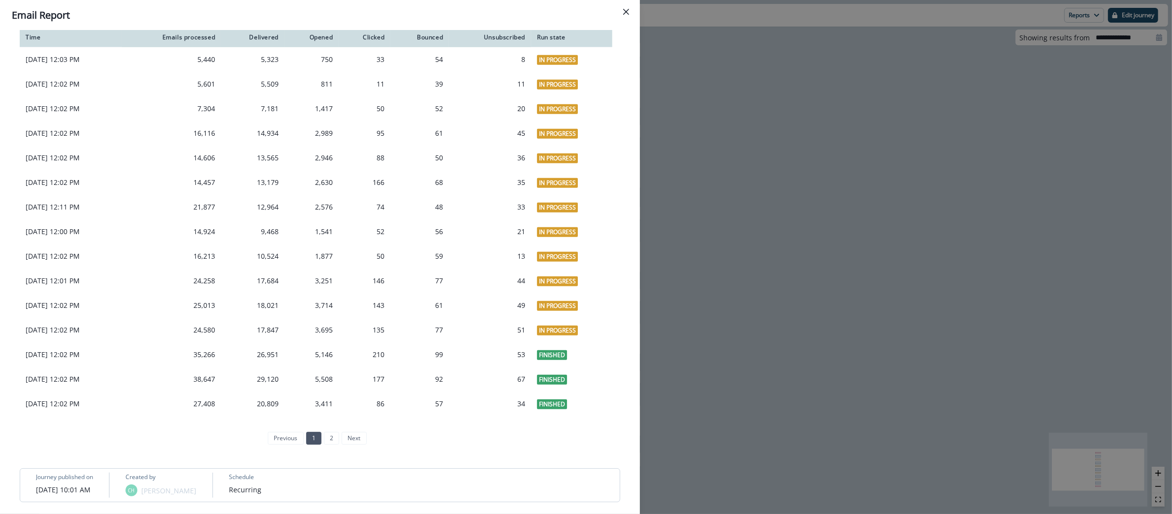
scroll to position [769, 0]
